Goal: Transaction & Acquisition: Purchase product/service

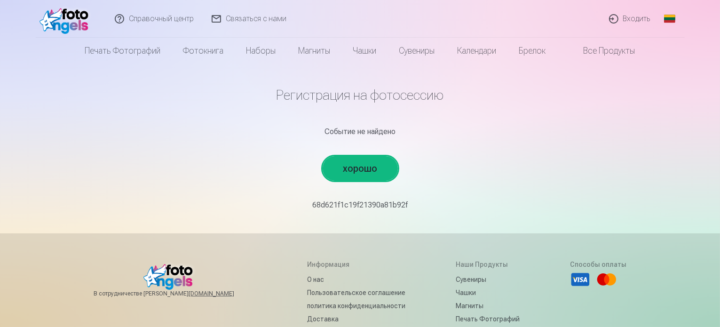
click at [379, 169] on link "хорошо" at bounding box center [360, 168] width 75 height 24
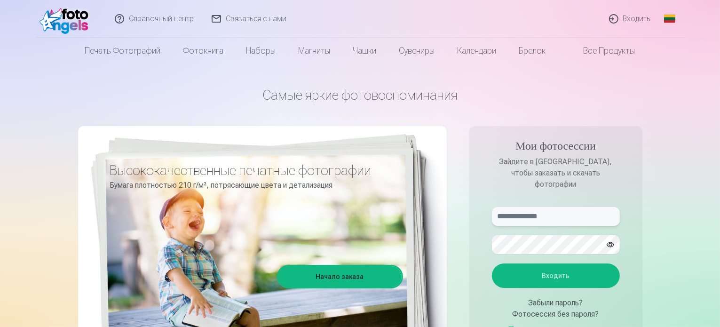
click at [520, 210] on input "text" at bounding box center [556, 216] width 128 height 19
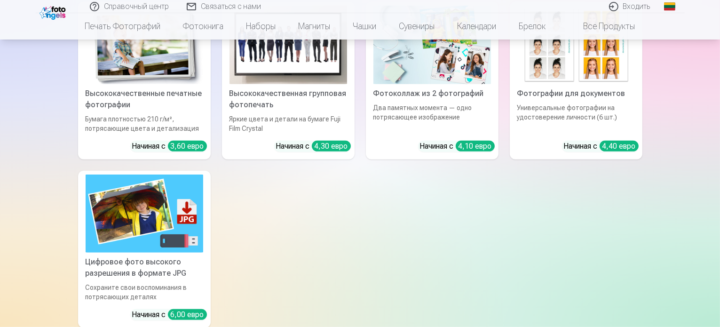
scroll to position [471, 0]
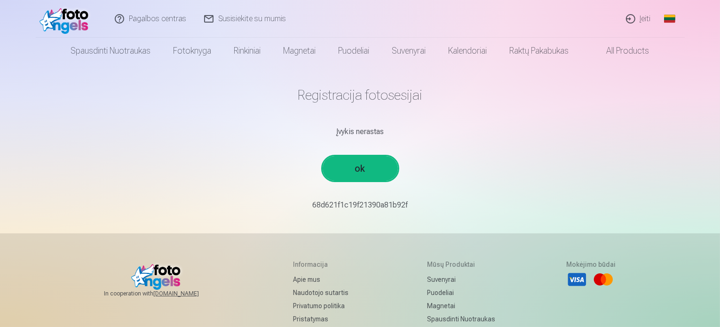
click at [367, 171] on link "ok" at bounding box center [360, 168] width 75 height 24
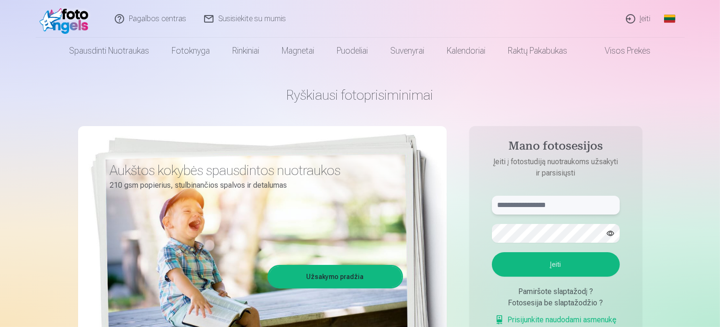
click at [540, 208] on input "text" at bounding box center [556, 205] width 128 height 19
click at [541, 204] on input "text" at bounding box center [556, 205] width 128 height 19
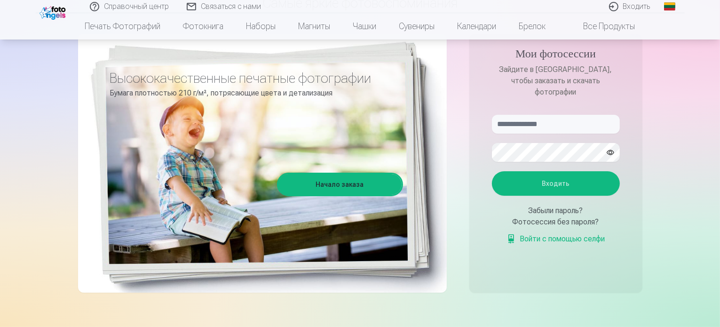
scroll to position [94, 0]
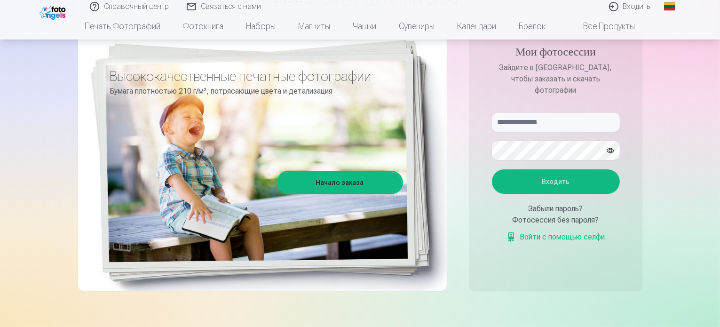
click at [348, 186] on font "Начало заказа" at bounding box center [340, 183] width 48 height 8
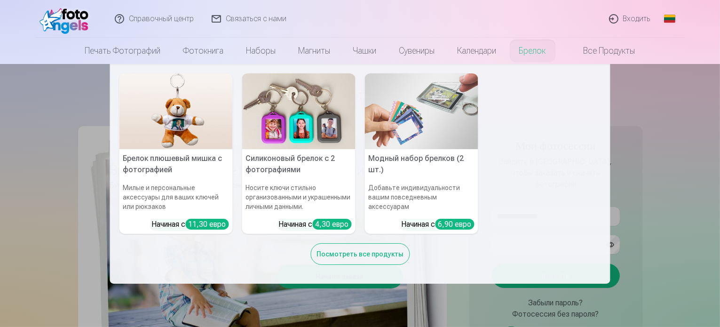
click at [675, 117] on nav "Брелок плюшевый мишка с фотографией Милые и персональные аксессуары для ваших к…" at bounding box center [360, 174] width 720 height 220
